Goal: Task Accomplishment & Management: Complete application form

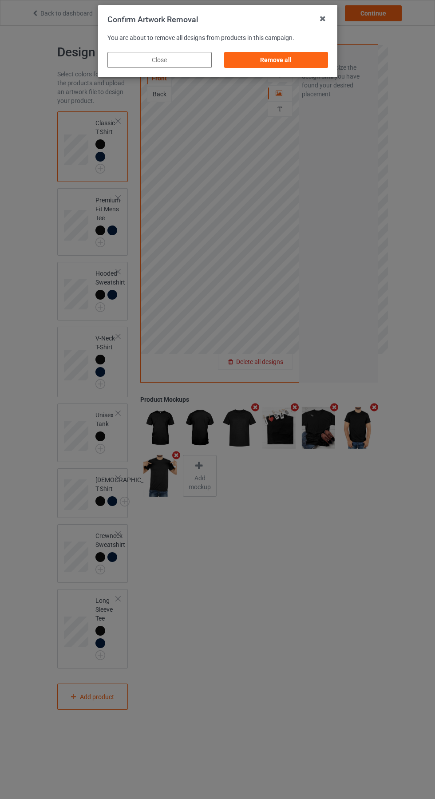
click at [280, 67] on div "Remove all" at bounding box center [276, 60] width 104 height 16
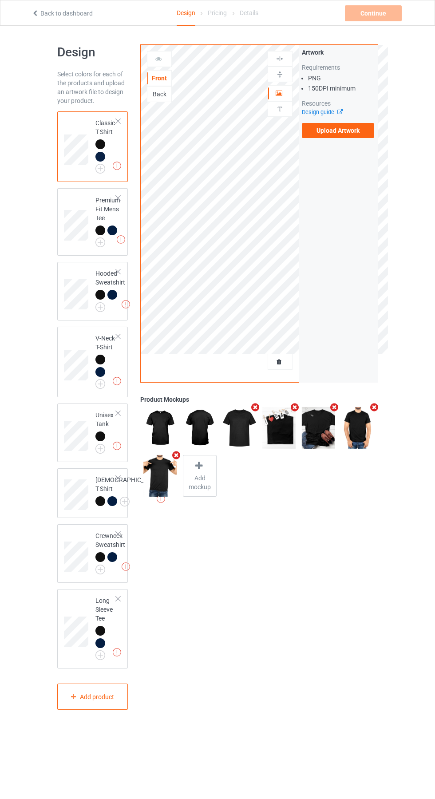
click at [345, 131] on label "Upload Artwork" at bounding box center [338, 130] width 73 height 15
click at [0, 0] on input "Upload Artwork" at bounding box center [0, 0] width 0 height 0
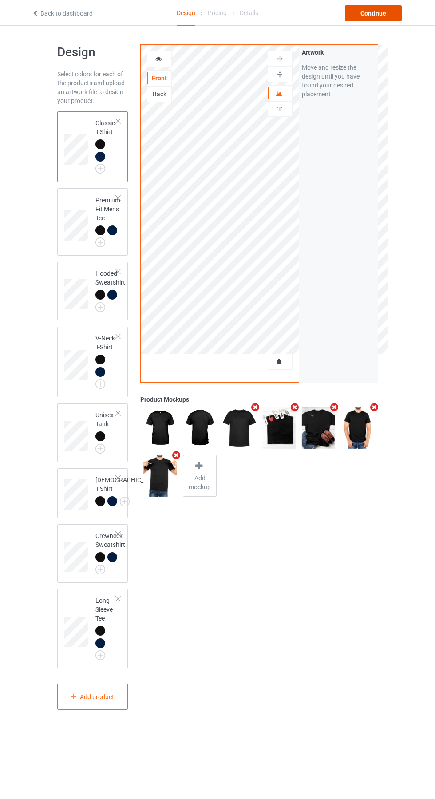
click at [375, 16] on div "Continue" at bounding box center [373, 13] width 57 height 16
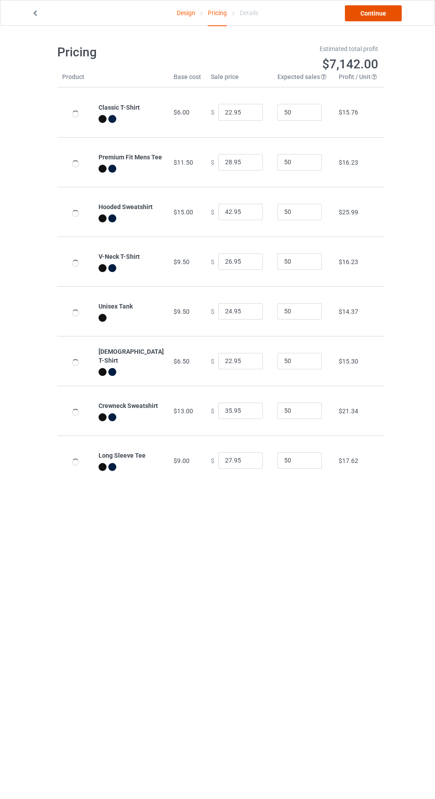
click at [383, 12] on link "Continue" at bounding box center [373, 13] width 57 height 16
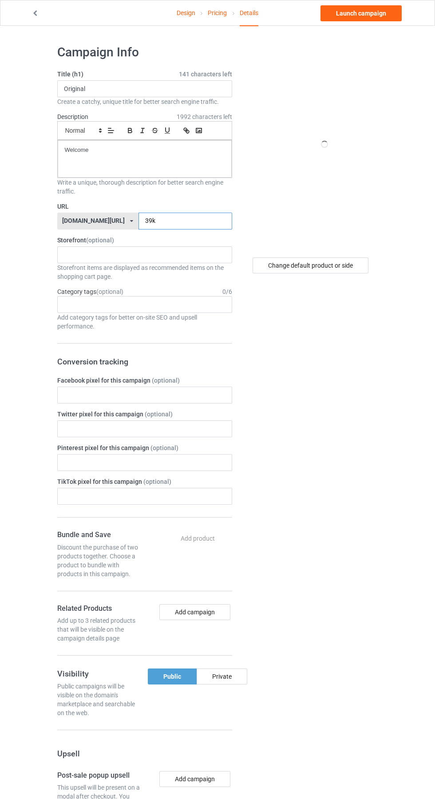
click at [173, 221] on input "39k" at bounding box center [186, 221] width 94 height 17
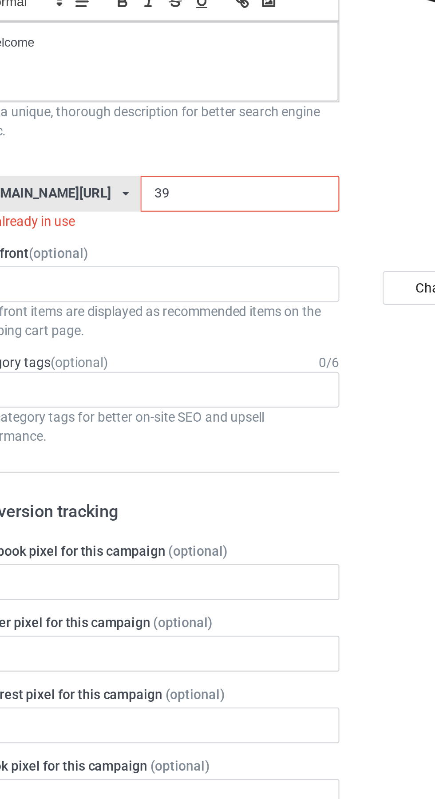
type input "3"
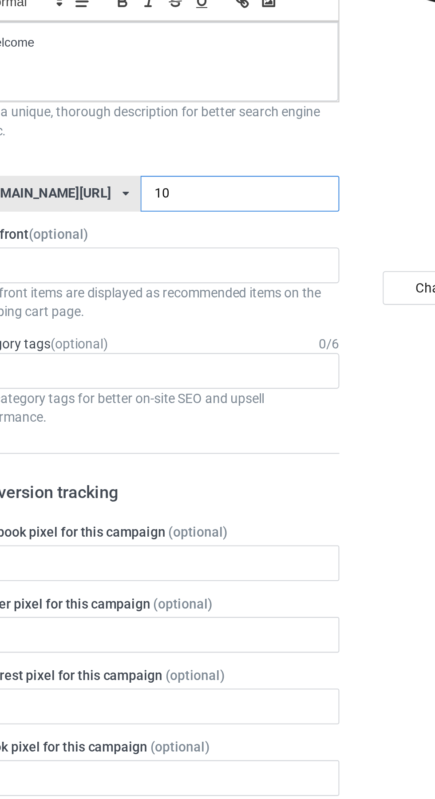
type input "101"
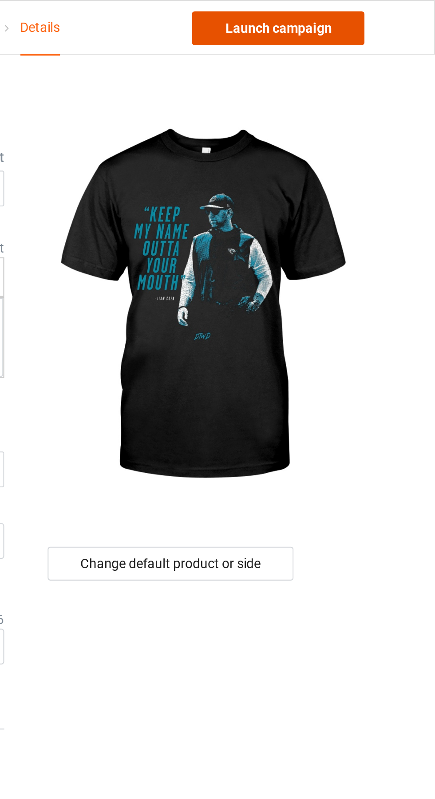
click at [371, 13] on link "Launch campaign" at bounding box center [361, 13] width 81 height 16
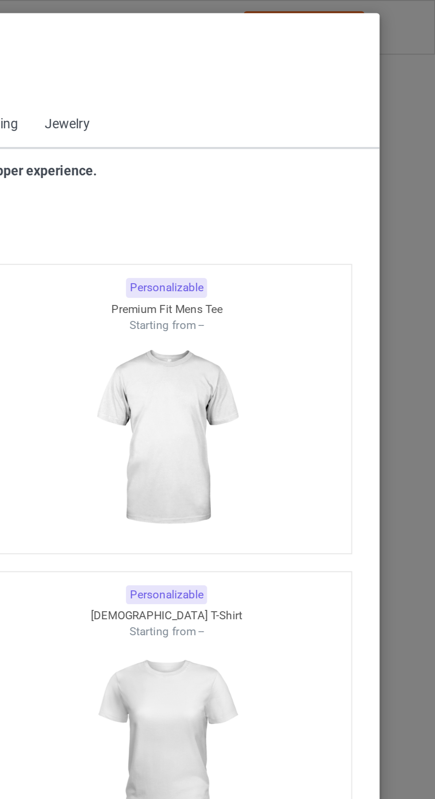
scroll to position [475, 0]
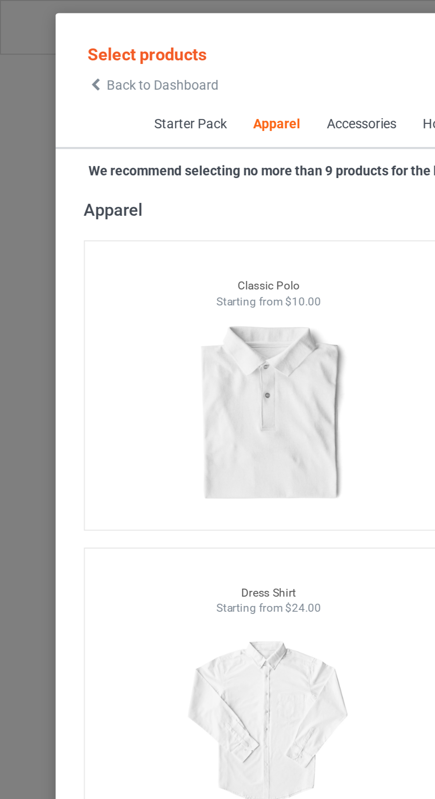
click at [55, 42] on span "Back to Dashboard" at bounding box center [76, 39] width 53 height 7
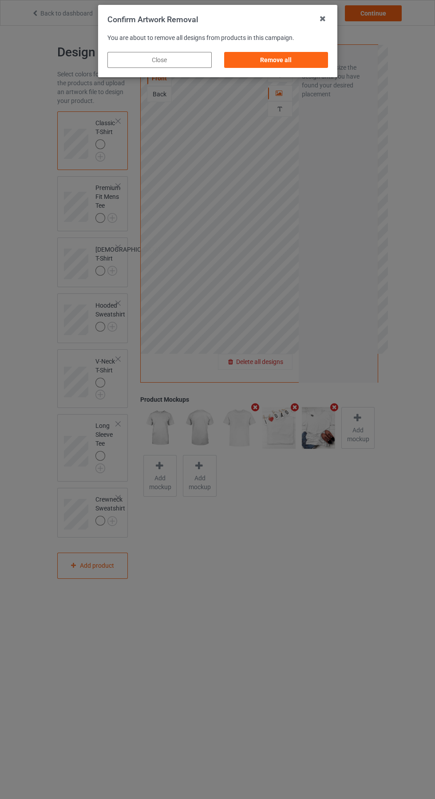
click at [272, 54] on div "Remove all" at bounding box center [276, 60] width 104 height 16
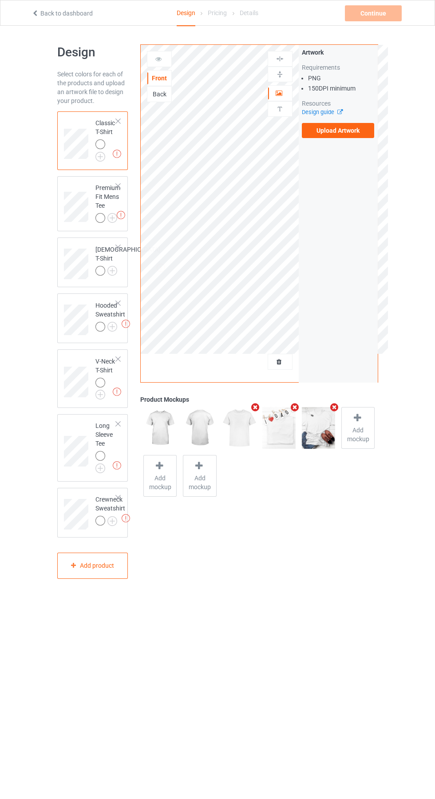
click at [349, 133] on label "Upload Artwork" at bounding box center [338, 130] width 73 height 15
click at [0, 0] on input "Upload Artwork" at bounding box center [0, 0] width 0 height 0
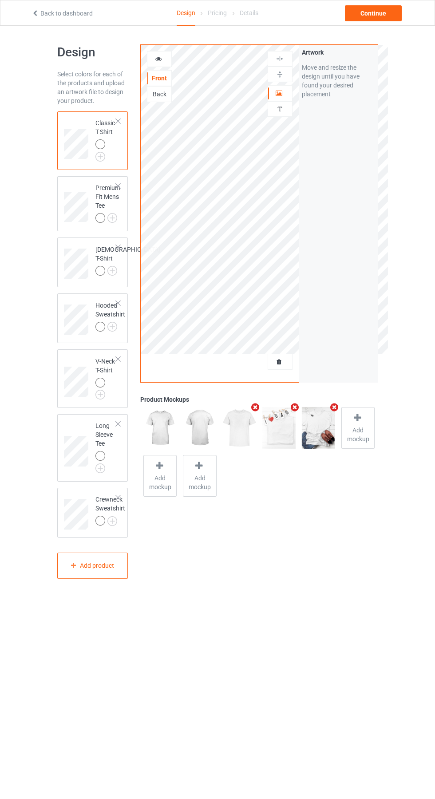
click at [159, 58] on icon at bounding box center [159, 58] width 8 height 6
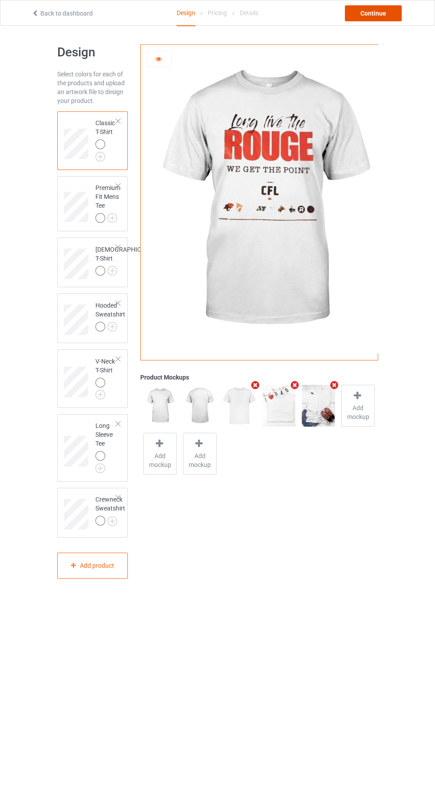
click at [386, 16] on div "Continue" at bounding box center [373, 13] width 57 height 16
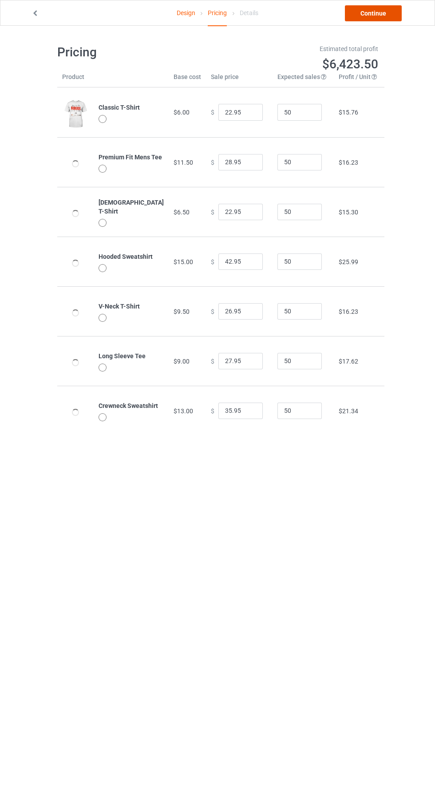
click at [385, 15] on link "Continue" at bounding box center [373, 13] width 57 height 16
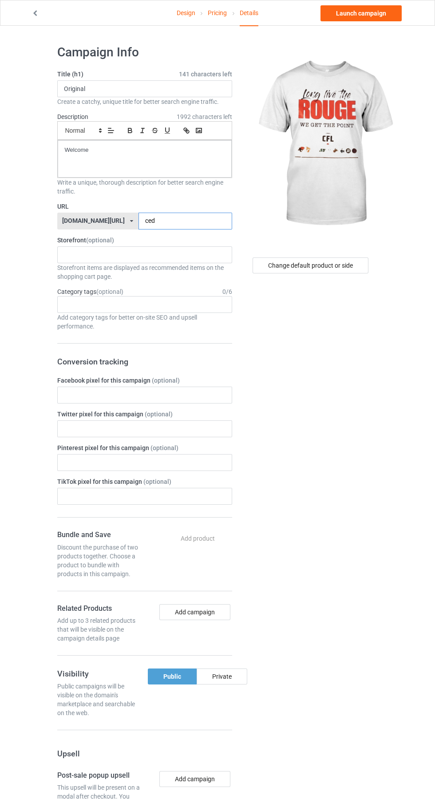
click at [182, 222] on input "ced" at bounding box center [186, 221] width 94 height 17
type input "c"
type input "Rouge"
click at [379, 9] on link "Launch campaign" at bounding box center [361, 13] width 81 height 16
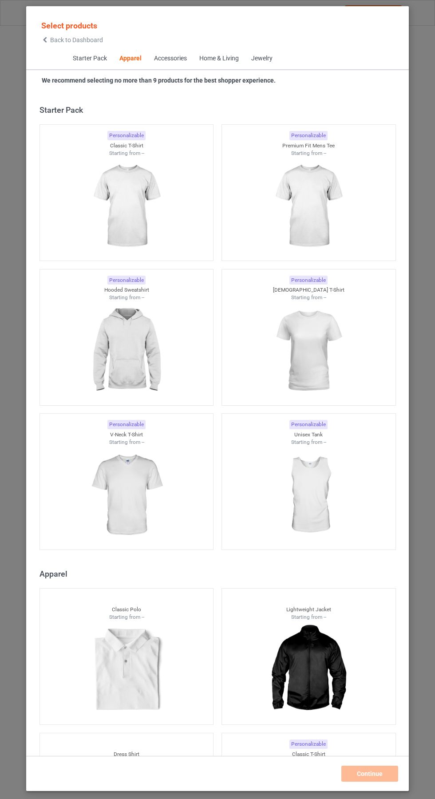
scroll to position [475, 0]
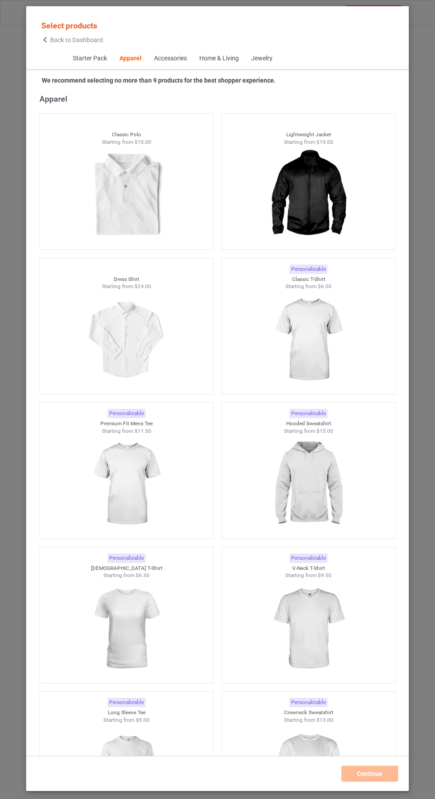
click at [45, 40] on icon at bounding box center [45, 40] width 8 height 6
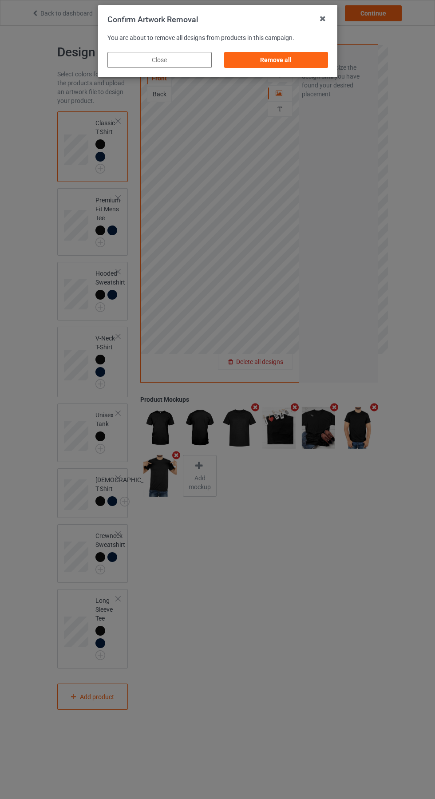
click at [277, 64] on div "Remove all" at bounding box center [276, 60] width 104 height 16
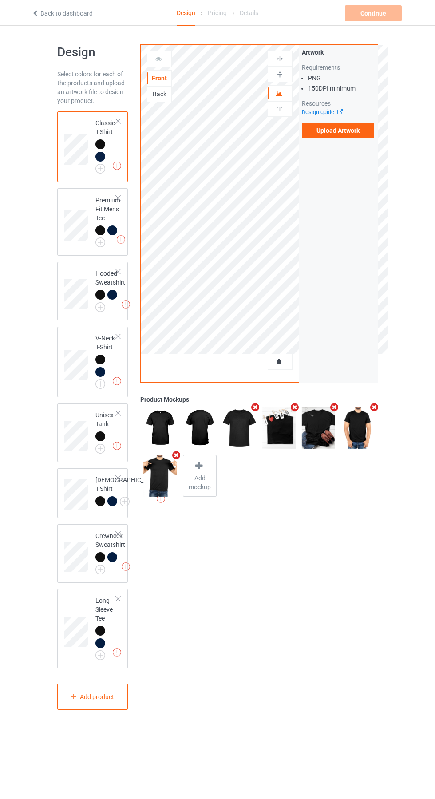
click at [352, 131] on label "Upload Artwork" at bounding box center [338, 130] width 73 height 15
click at [0, 0] on input "Upload Artwork" at bounding box center [0, 0] width 0 height 0
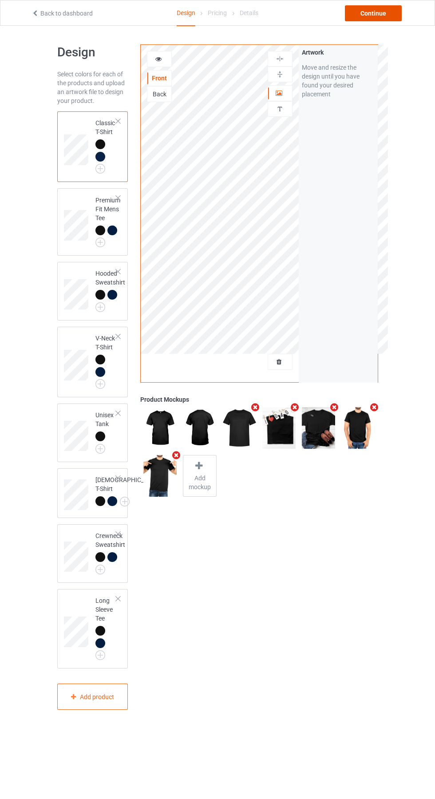
click at [373, 14] on div "Continue" at bounding box center [373, 13] width 57 height 16
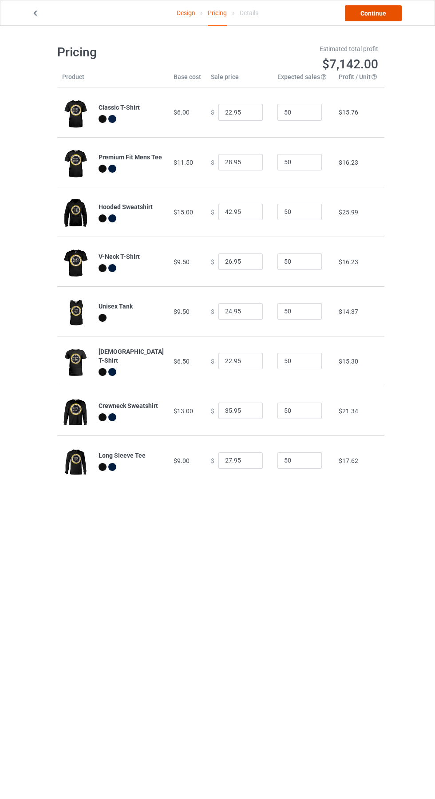
click at [386, 11] on link "Continue" at bounding box center [373, 13] width 57 height 16
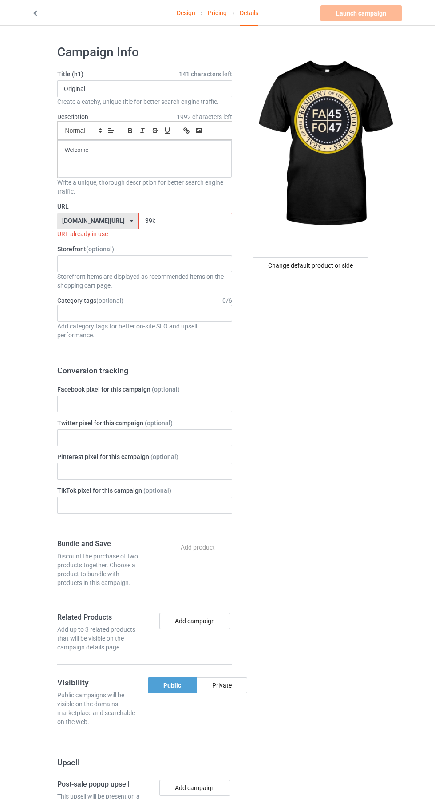
click at [177, 221] on input "39k" at bounding box center [186, 221] width 94 height 17
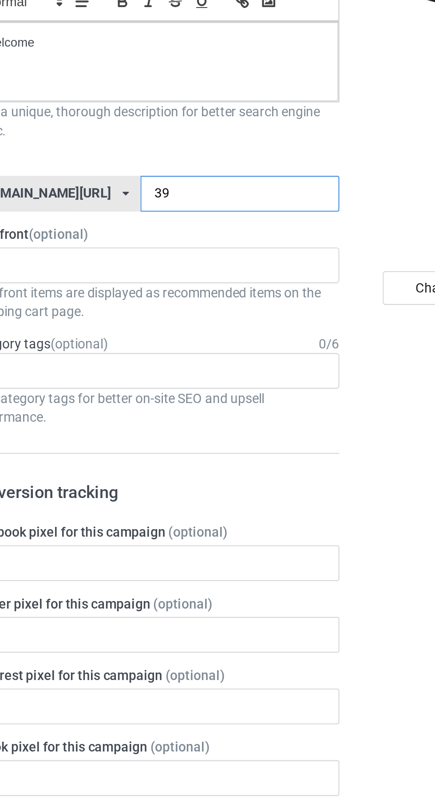
type input "3"
type input "102"
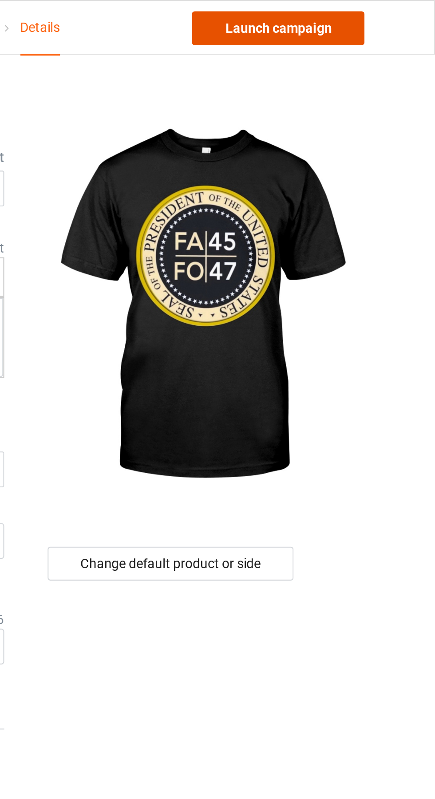
click at [382, 12] on link "Launch campaign" at bounding box center [361, 13] width 81 height 16
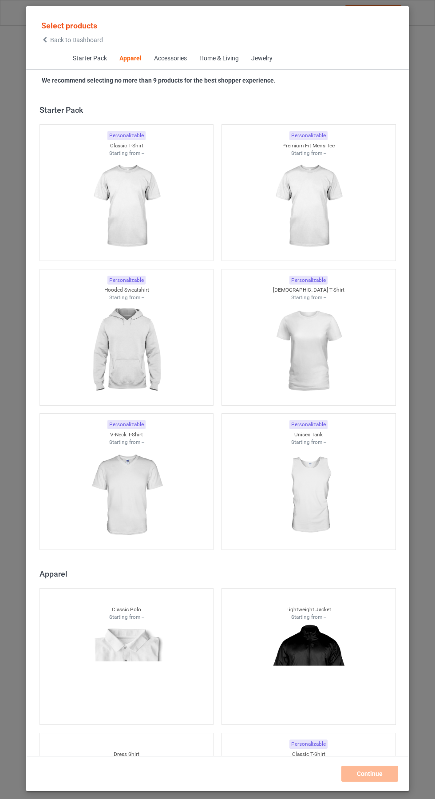
scroll to position [475, 0]
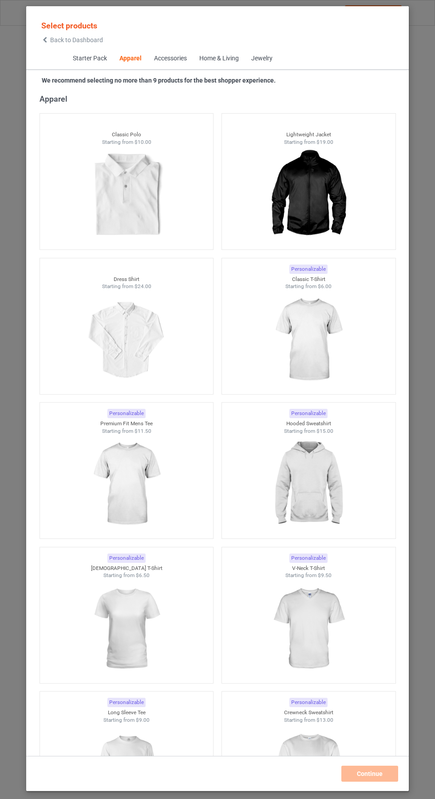
click at [45, 40] on icon at bounding box center [45, 40] width 8 height 6
